Goal: Task Accomplishment & Management: Manage account settings

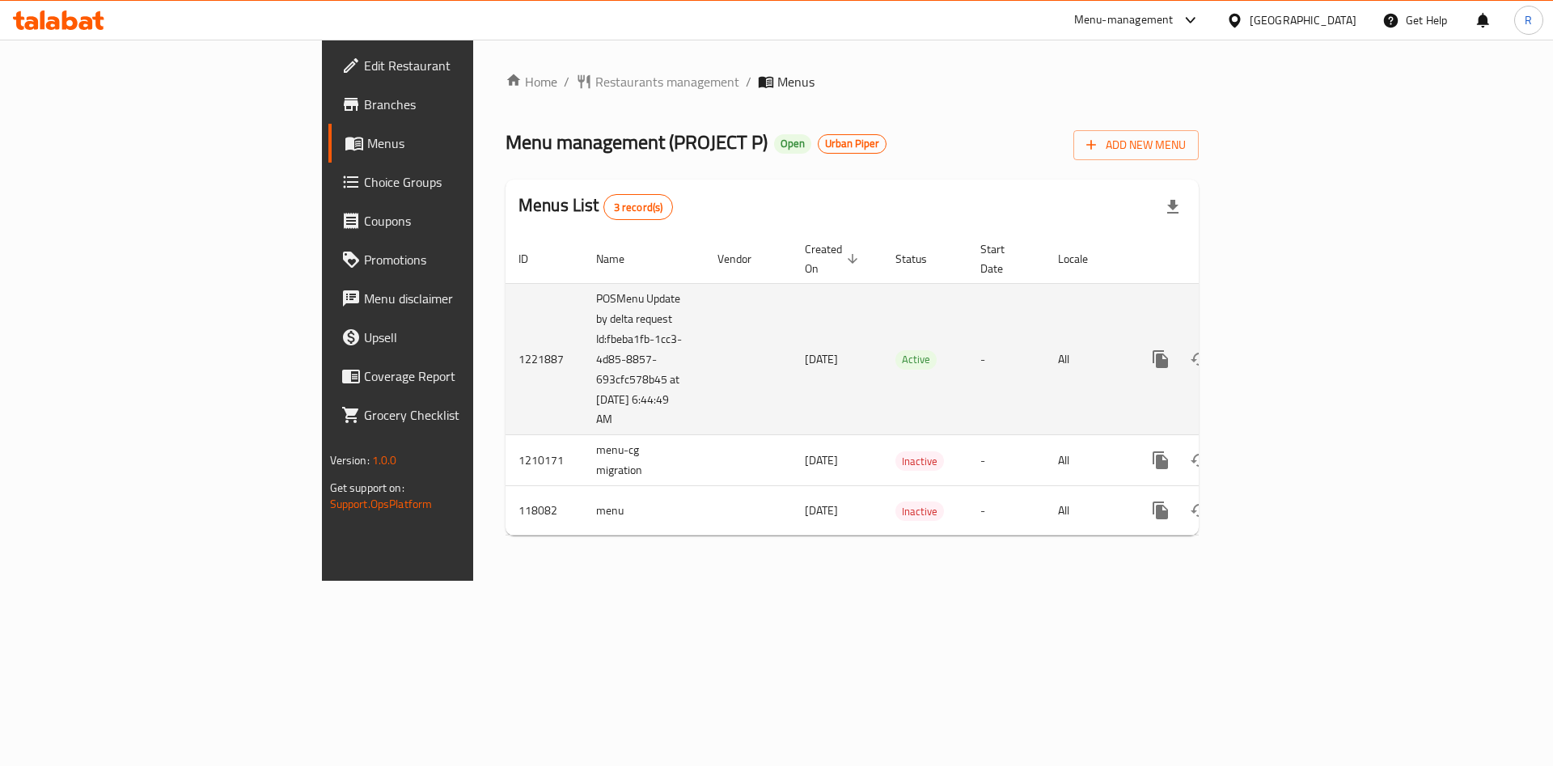
click at [1287, 350] on icon "enhanced table" at bounding box center [1277, 359] width 19 height 19
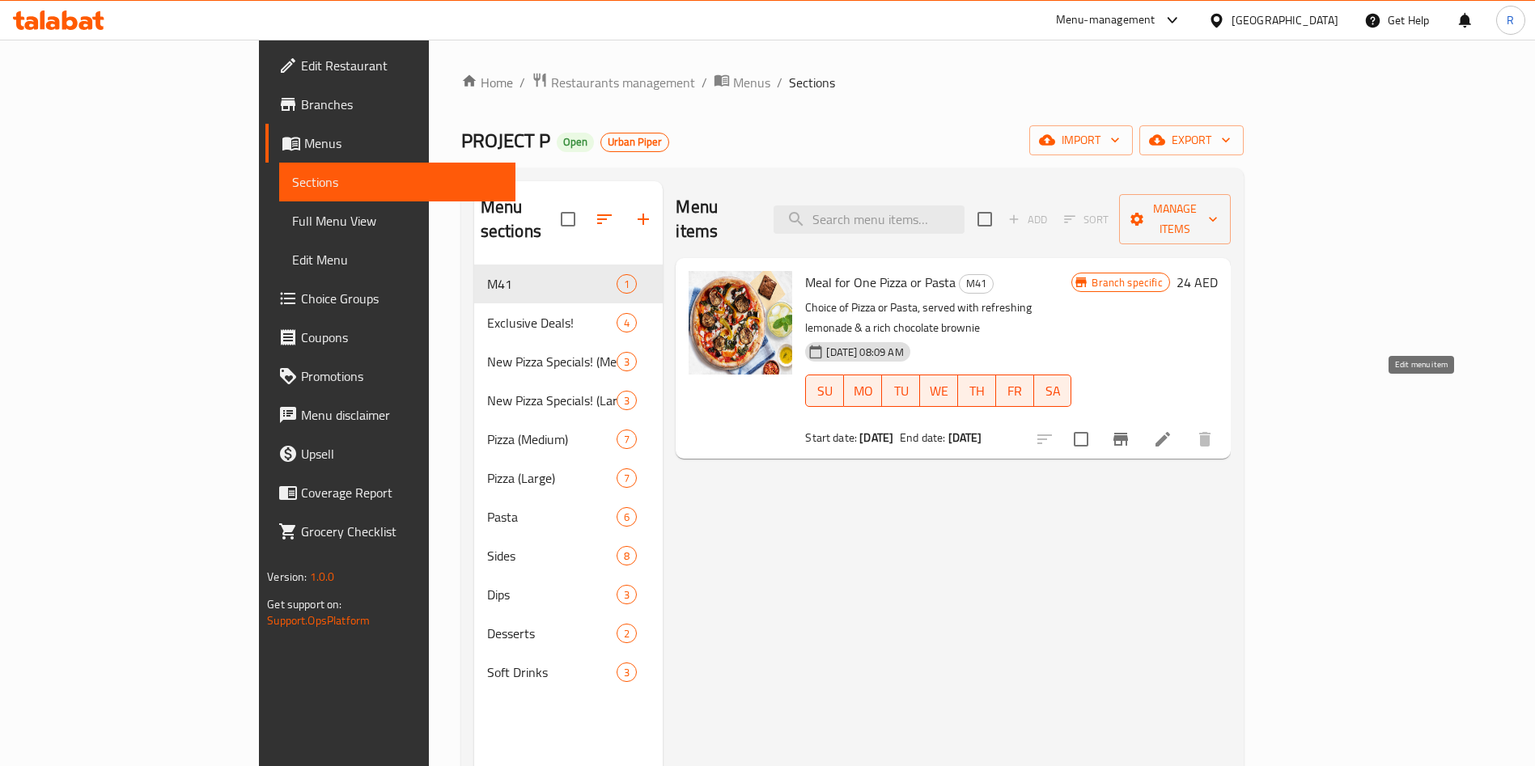
click at [1170, 432] on icon at bounding box center [1162, 439] width 15 height 15
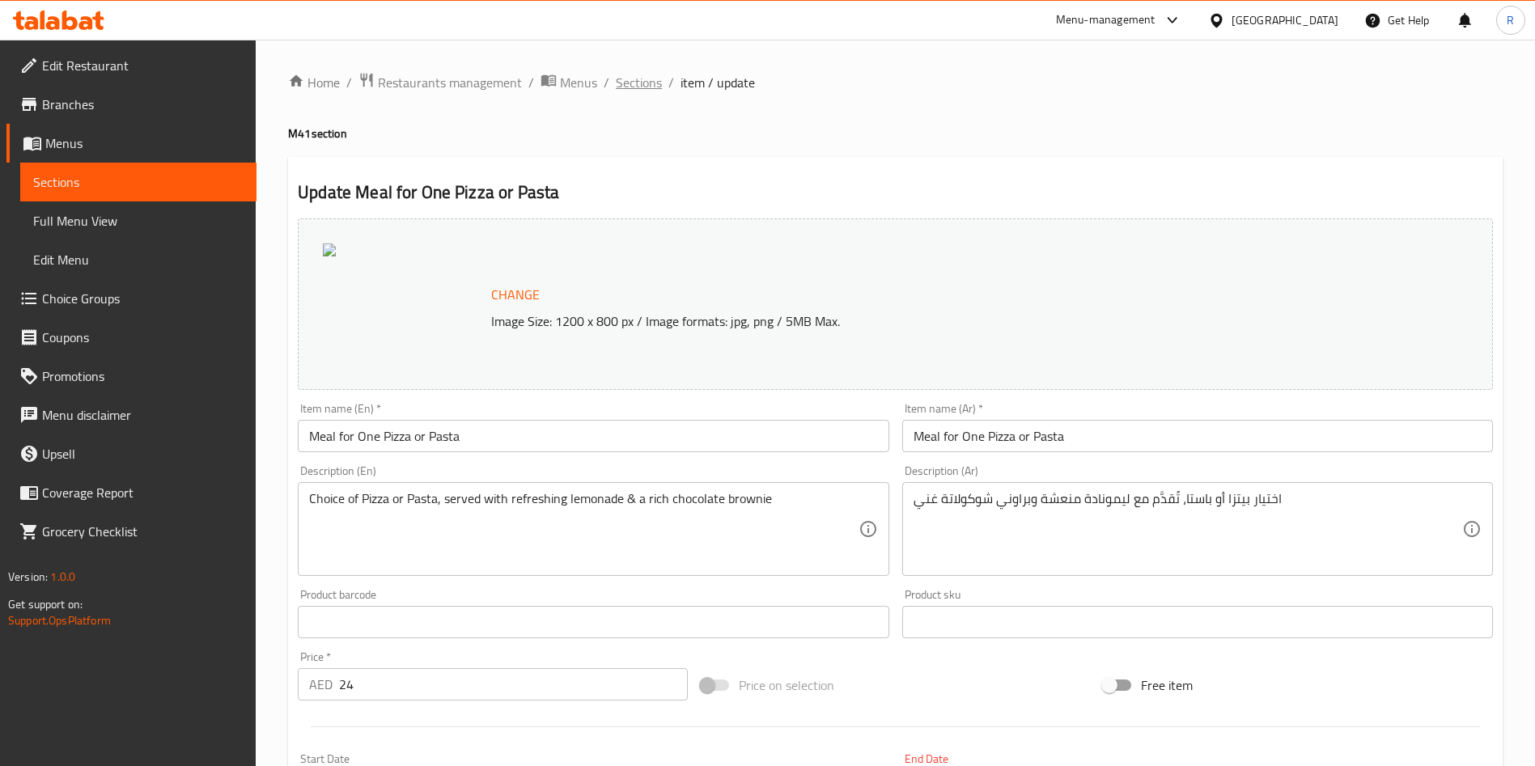
click at [657, 75] on span "Sections" at bounding box center [639, 82] width 46 height 19
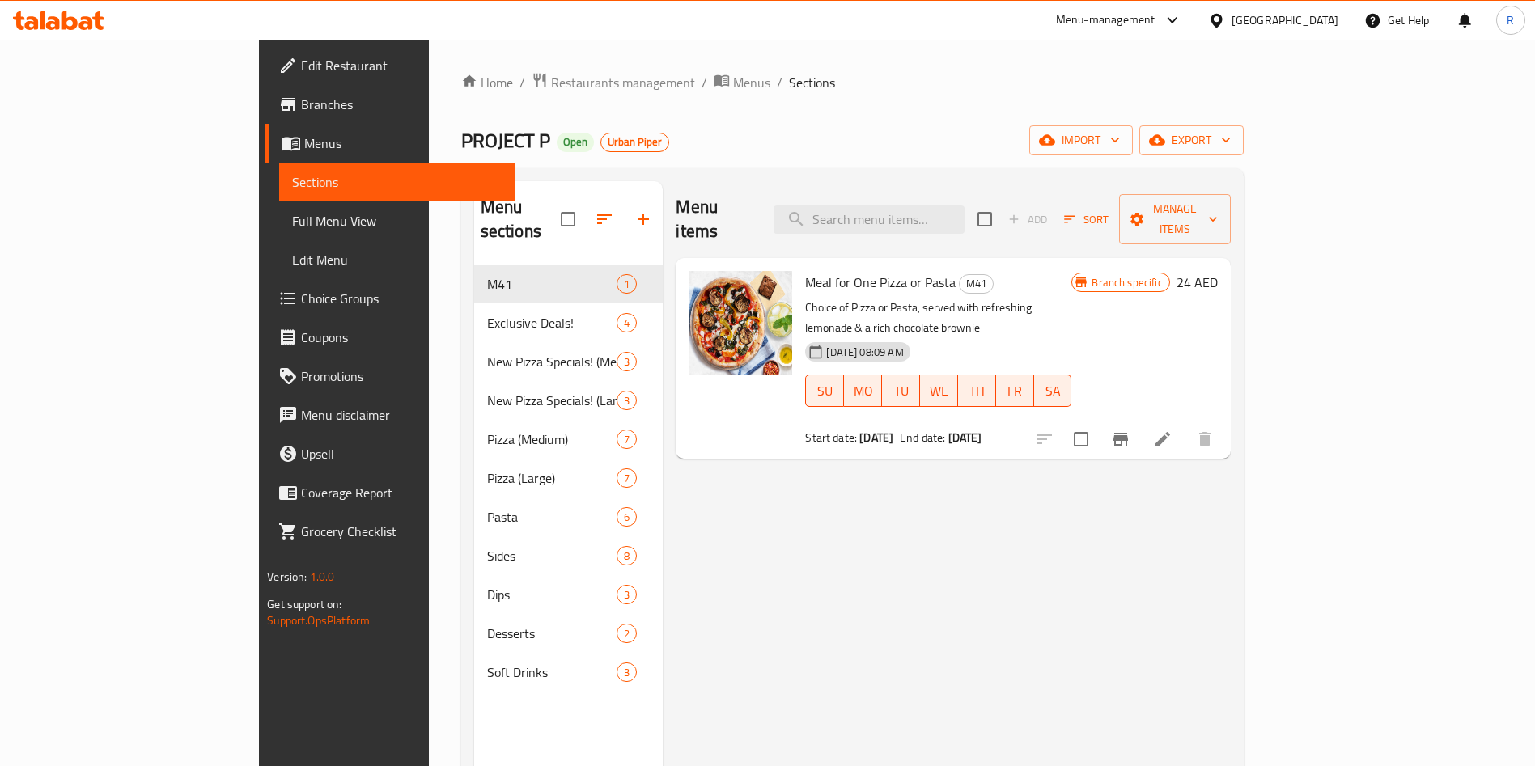
click at [301, 104] on span "Branches" at bounding box center [401, 104] width 201 height 19
